Goal: Find specific page/section: Find specific page/section

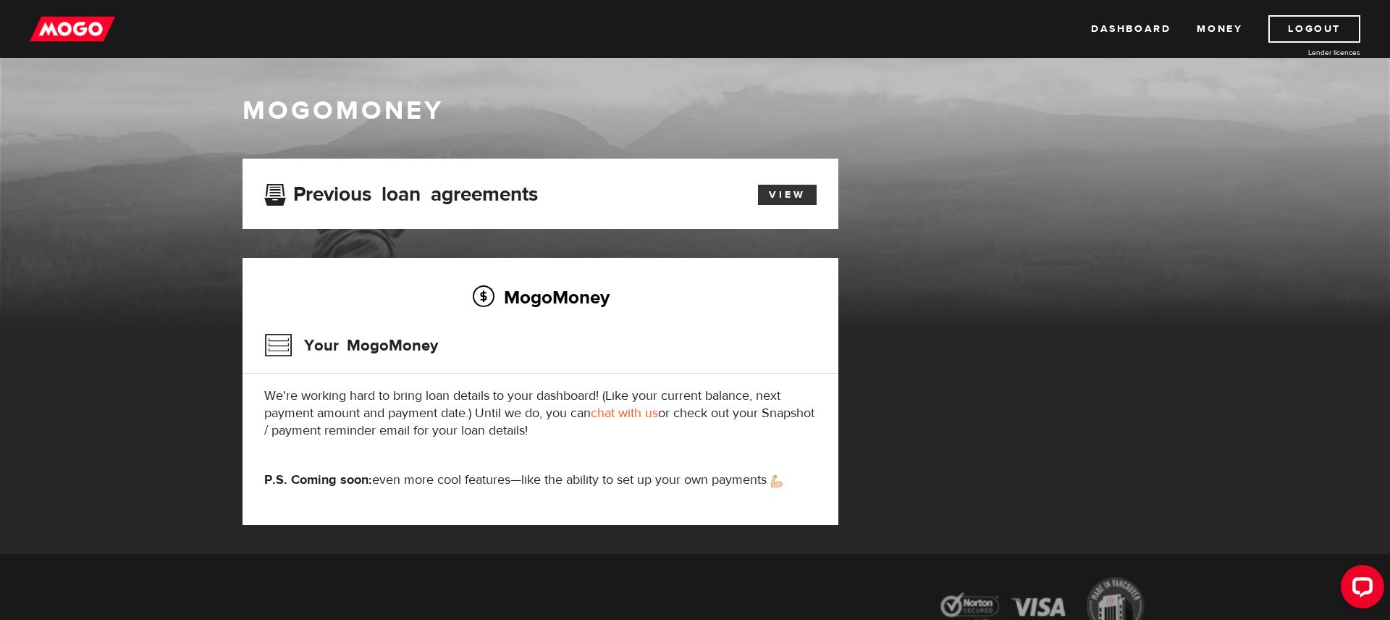
click at [776, 193] on link "View" at bounding box center [787, 195] width 59 height 20
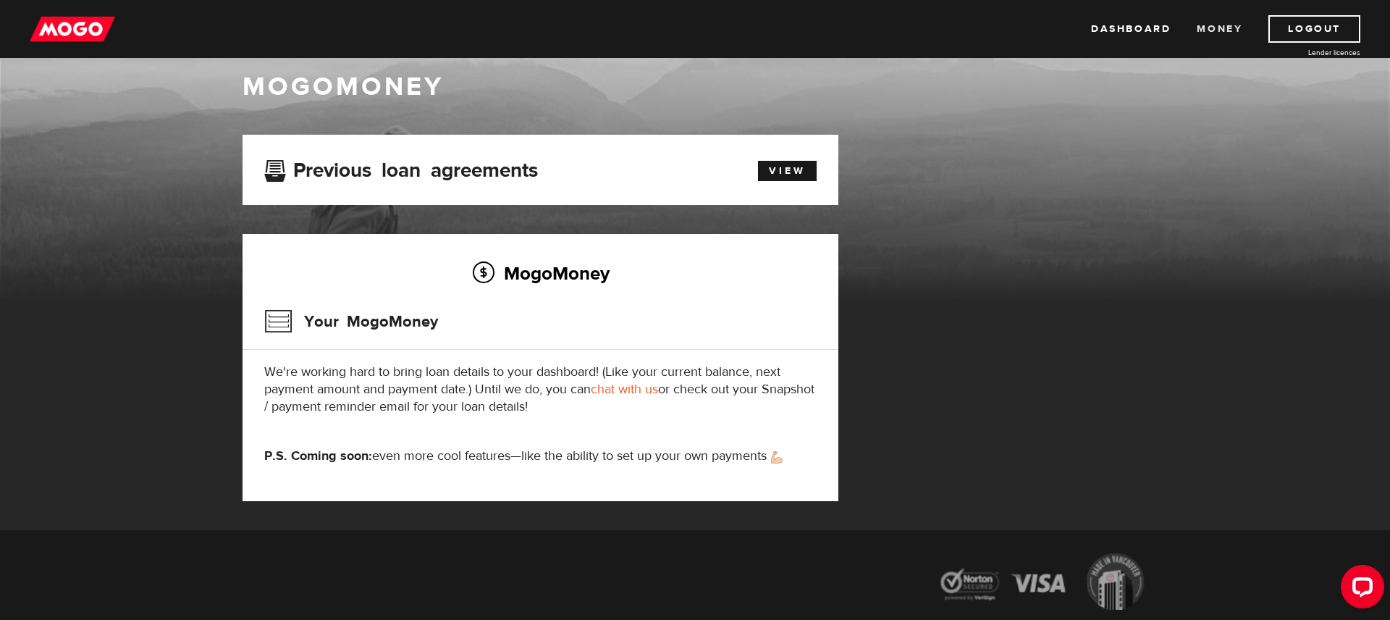
scroll to position [30, 0]
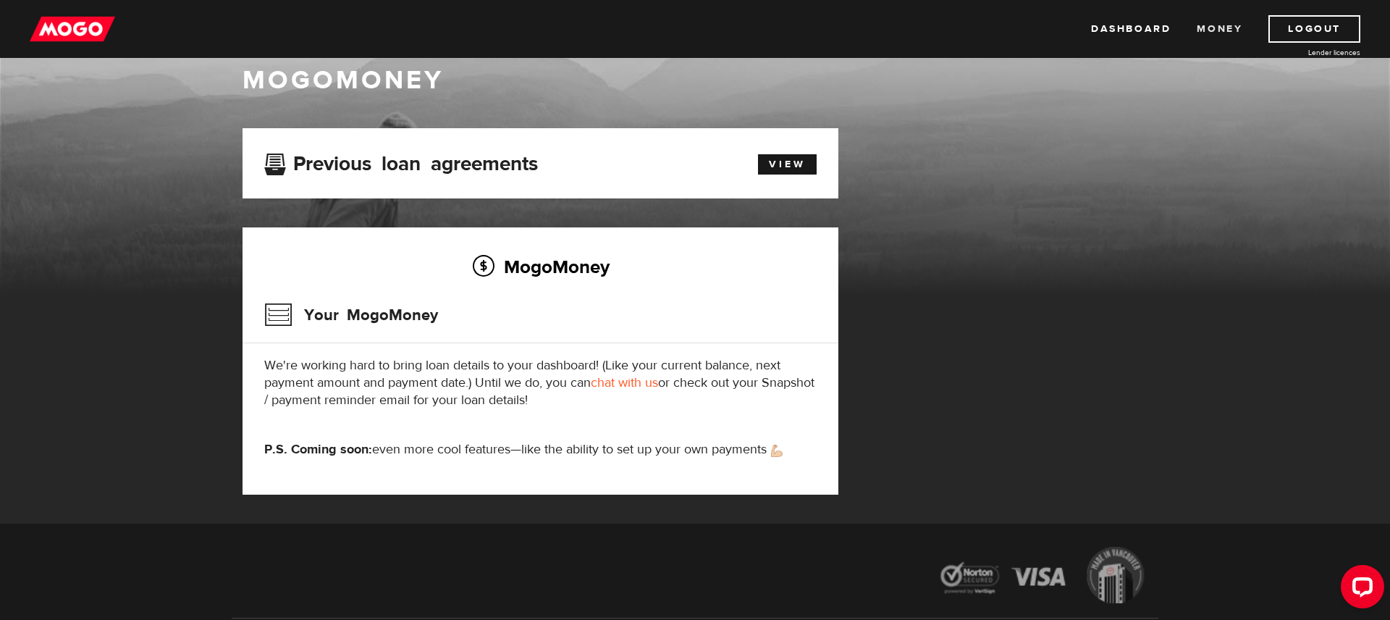
click at [1224, 26] on link "Money" at bounding box center [1220, 29] width 46 height 28
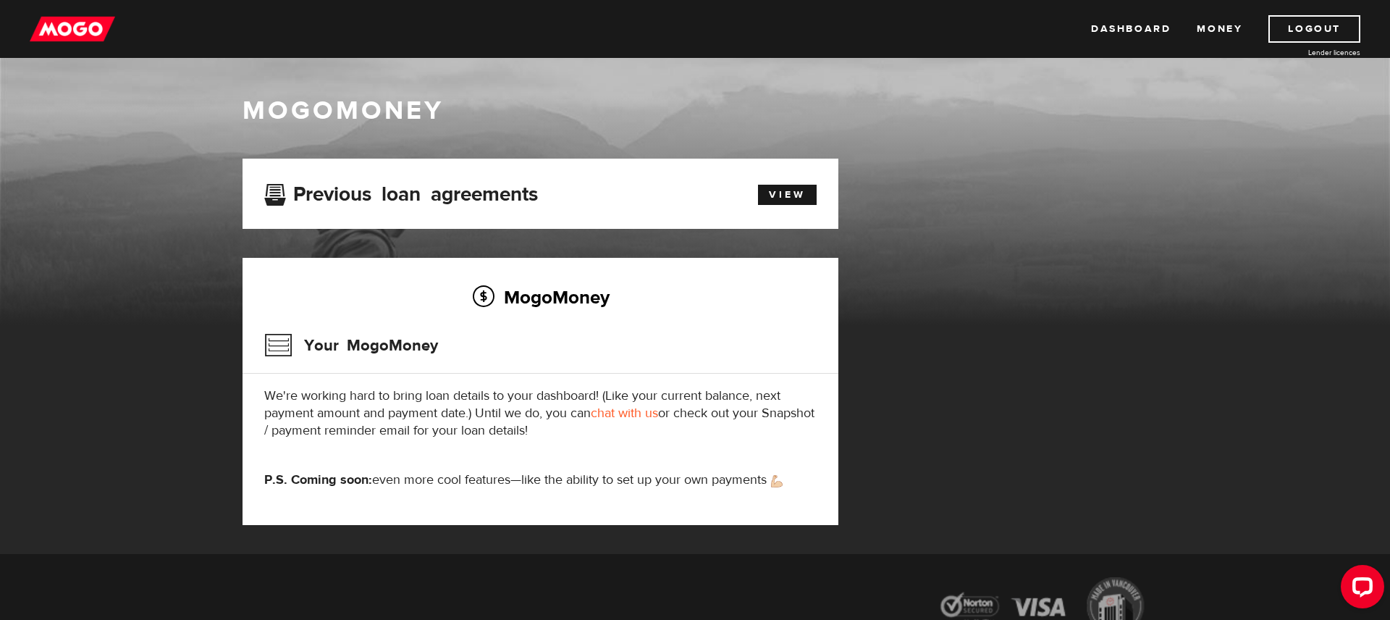
click at [74, 33] on img at bounding box center [72, 29] width 85 height 28
